Goal: Navigation & Orientation: Find specific page/section

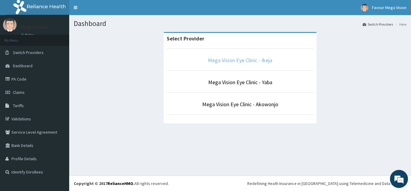
click at [222, 61] on link "Mega Vision Eye Clinic - Ikeja" at bounding box center [240, 60] width 64 height 7
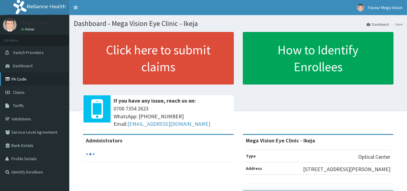
click at [30, 80] on link "PA Code" at bounding box center [34, 78] width 69 height 13
